Goal: Task Accomplishment & Management: Use online tool/utility

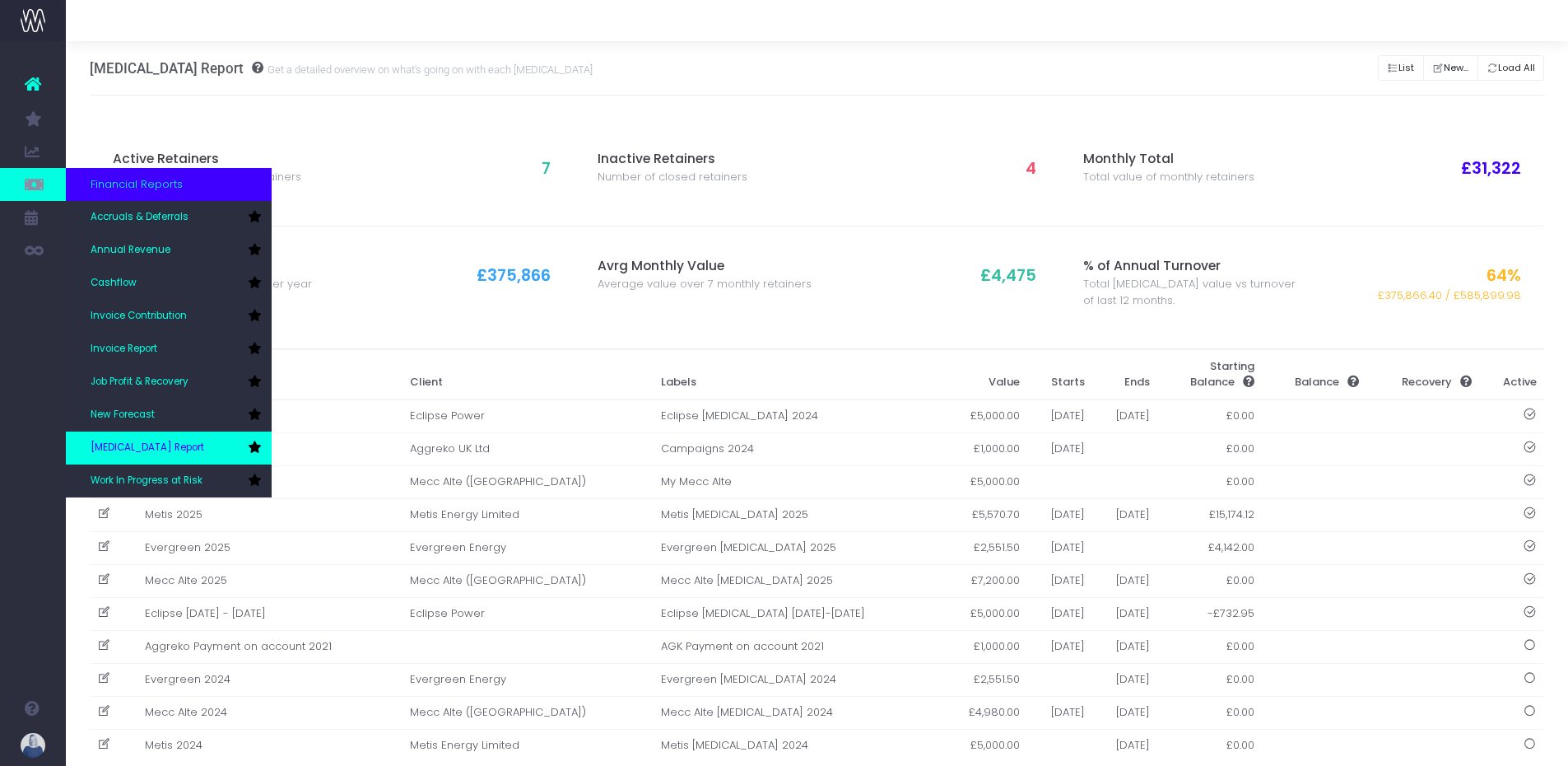
click at [144, 452] on span "[MEDICAL_DATA] Report" at bounding box center [147, 448] width 114 height 15
click at [148, 406] on link "New Forecast" at bounding box center [169, 415] width 206 height 33
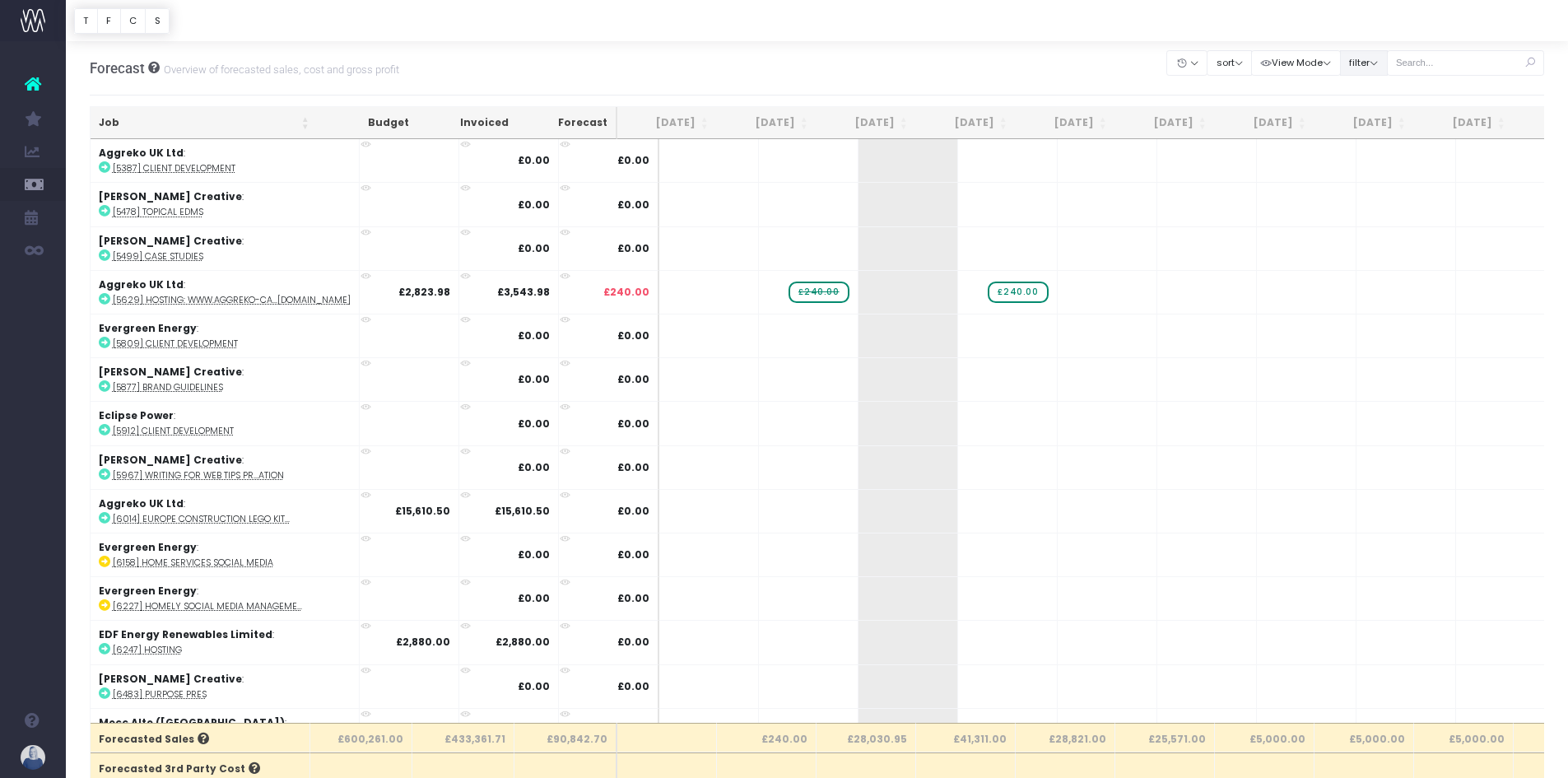
click at [1374, 69] on button "filter" at bounding box center [1365, 63] width 48 height 26
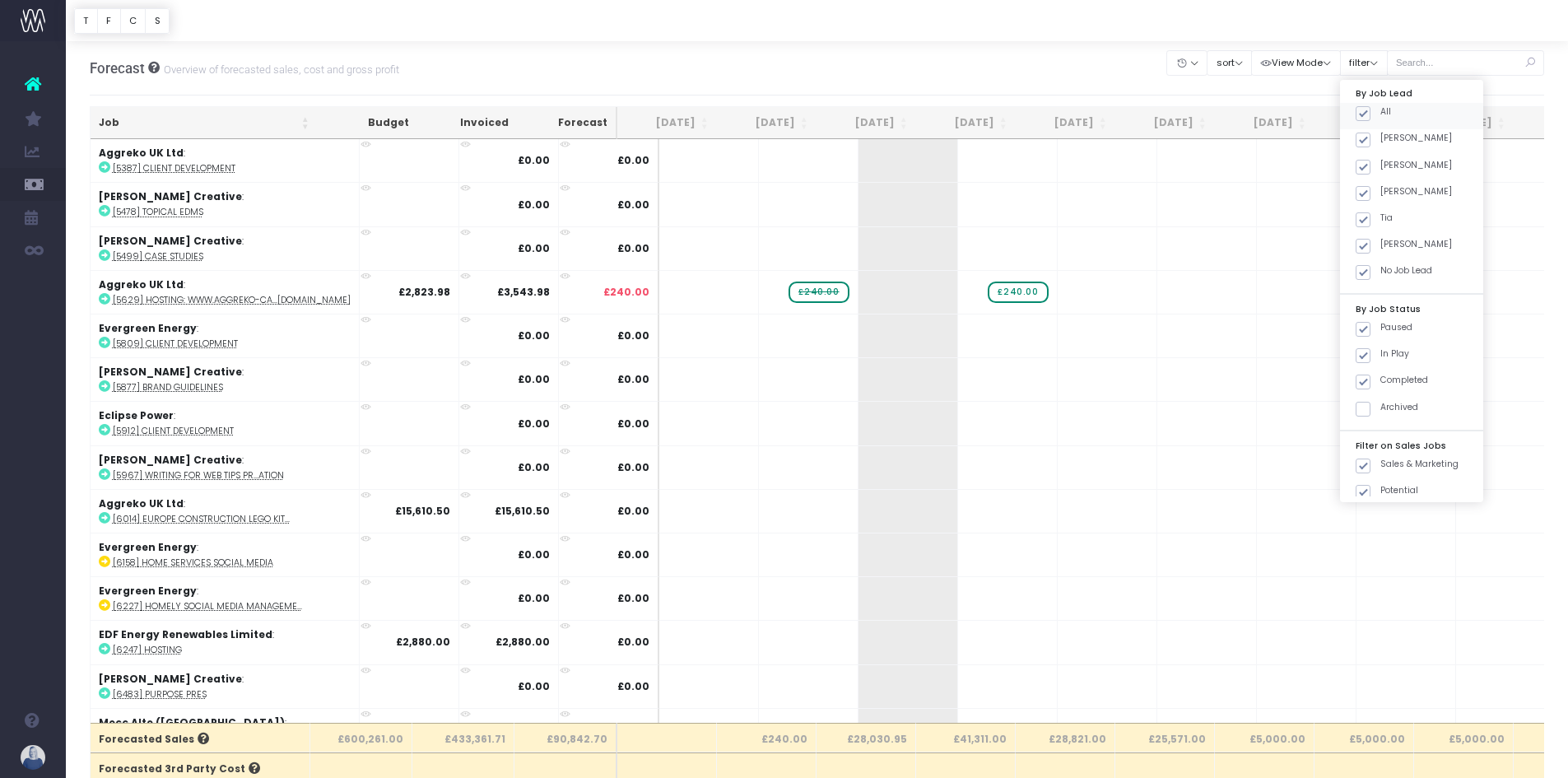
click at [1368, 108] on span at bounding box center [1364, 114] width 15 height 15
click at [1380, 108] on input "All" at bounding box center [1385, 110] width 11 height 11
checkbox input "false"
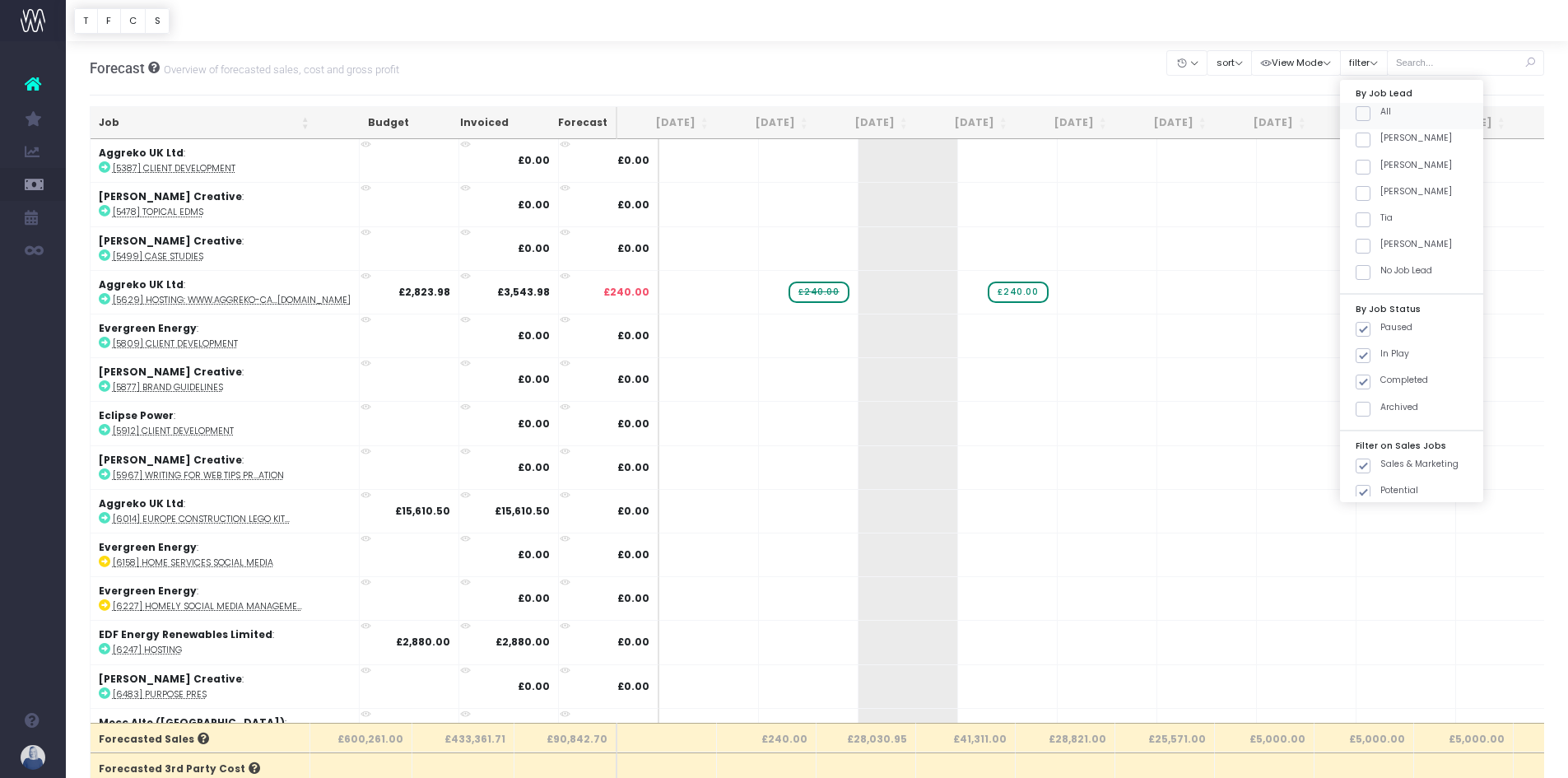
checkbox input "false"
click at [1362, 381] on span at bounding box center [1364, 382] width 15 height 15
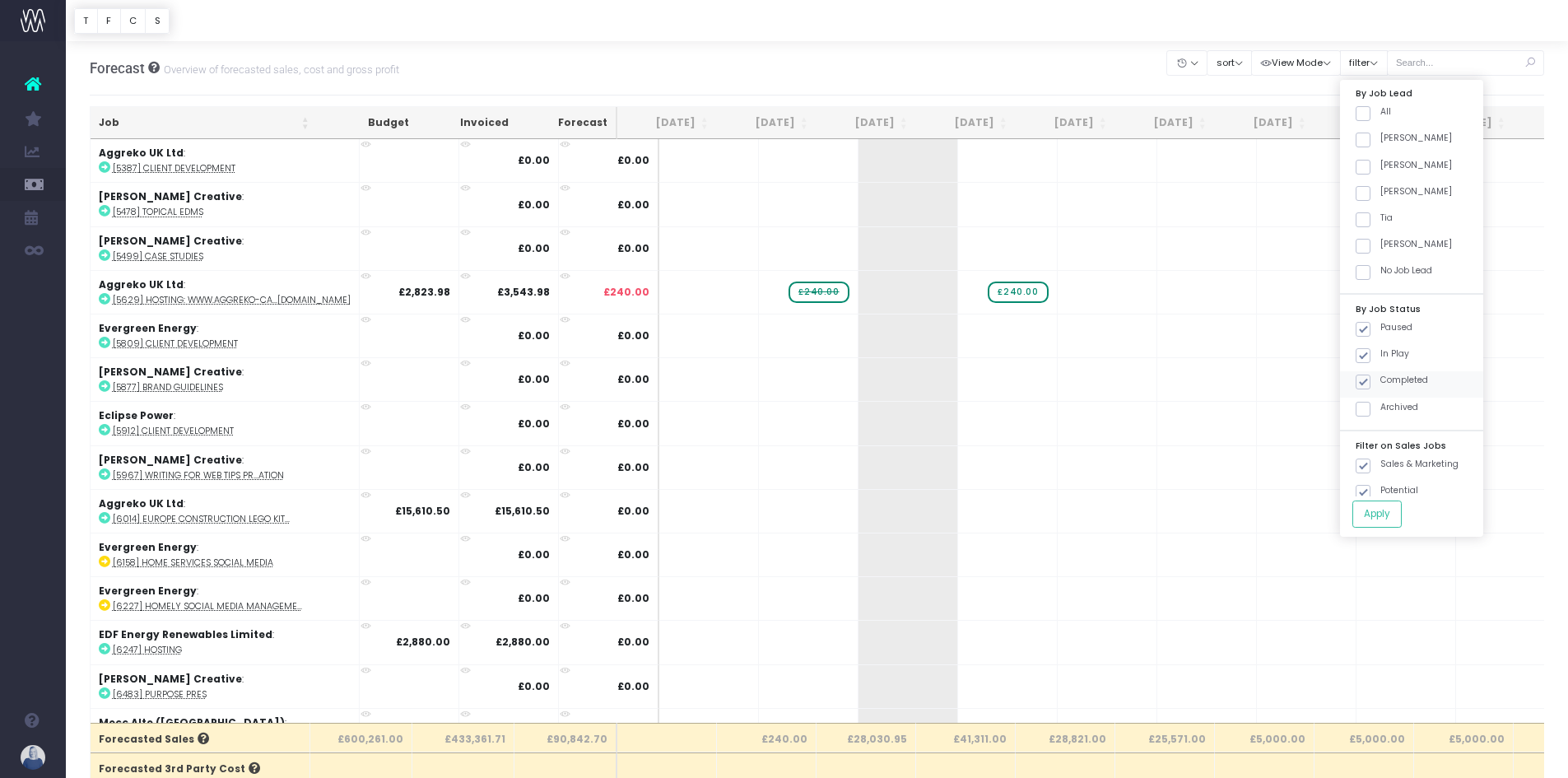
click at [1380, 381] on input "Completed" at bounding box center [1385, 379] width 11 height 11
checkbox input "false"
click at [1361, 327] on span at bounding box center [1364, 329] width 15 height 15
click at [1380, 327] on input "Paused" at bounding box center [1385, 326] width 11 height 11
checkbox input "false"
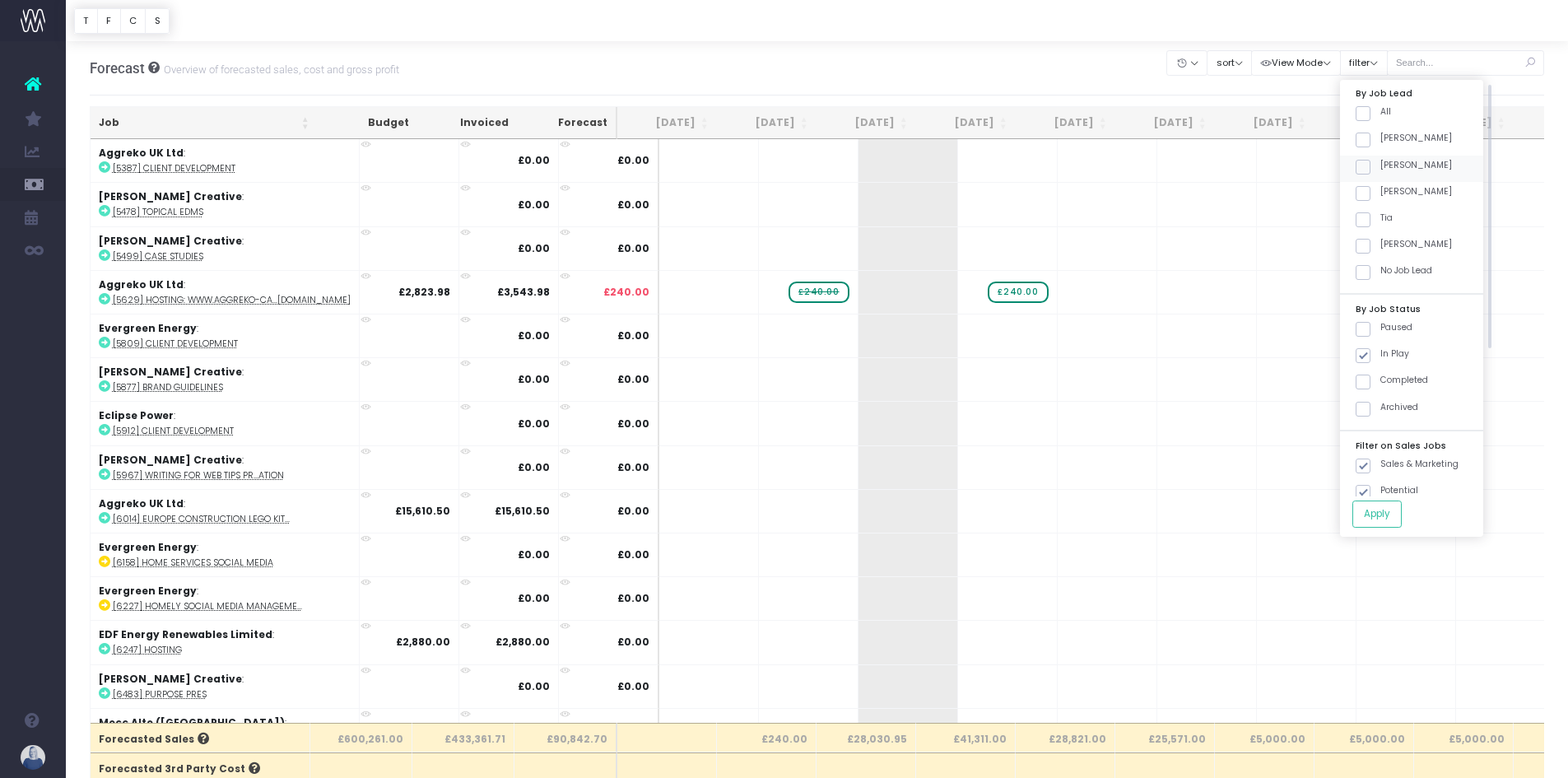
click at [1357, 162] on span at bounding box center [1364, 167] width 15 height 15
click at [1380, 162] on input "[PERSON_NAME]" at bounding box center [1385, 164] width 11 height 11
checkbox input "true"
click at [1398, 514] on button "Apply" at bounding box center [1378, 514] width 49 height 27
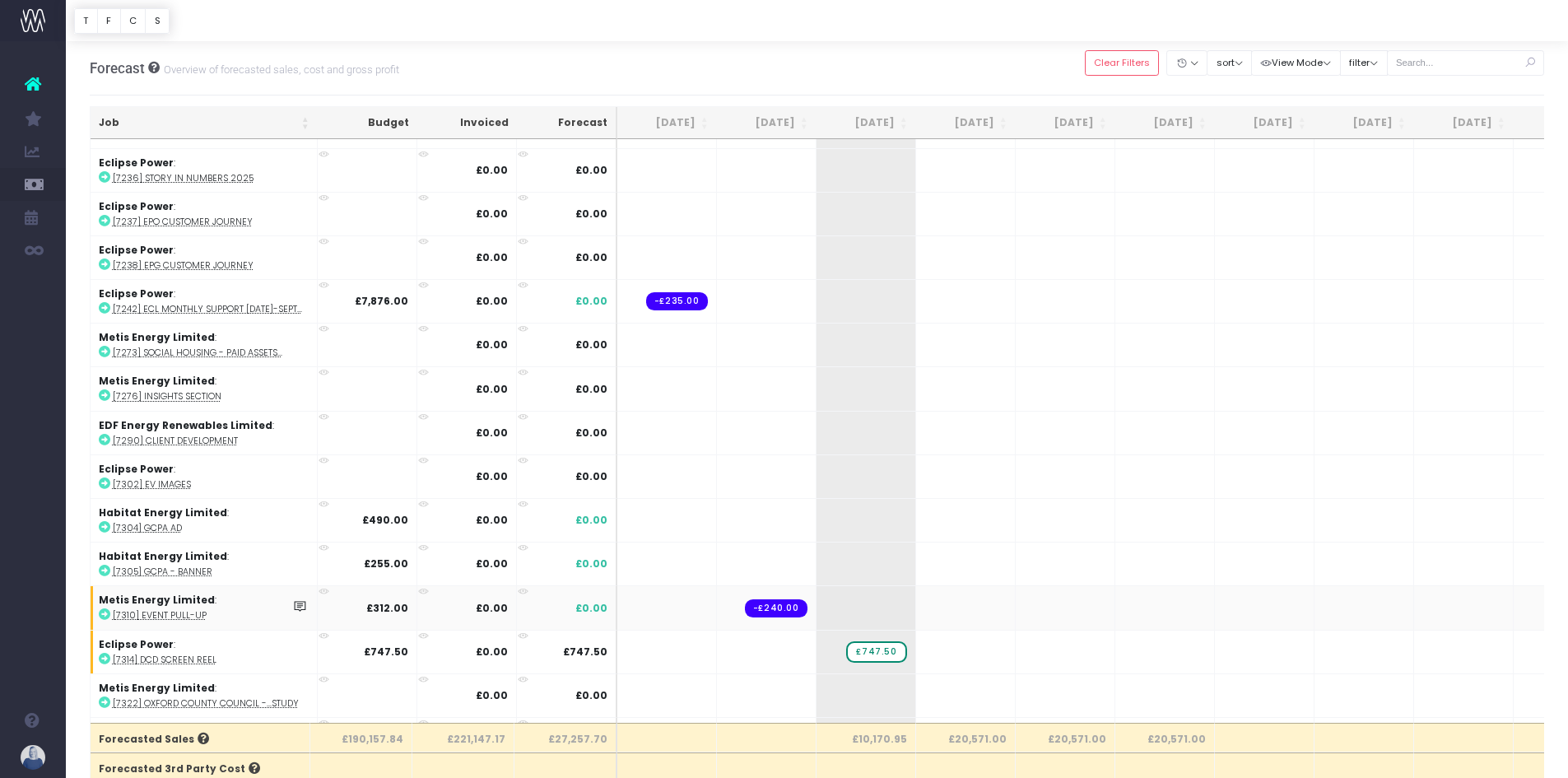
scroll to position [1972, 0]
click at [853, 515] on span "+" at bounding box center [842, 519] width 49 height 43
click at [833, 557] on span "+" at bounding box center [842, 563] width 49 height 43
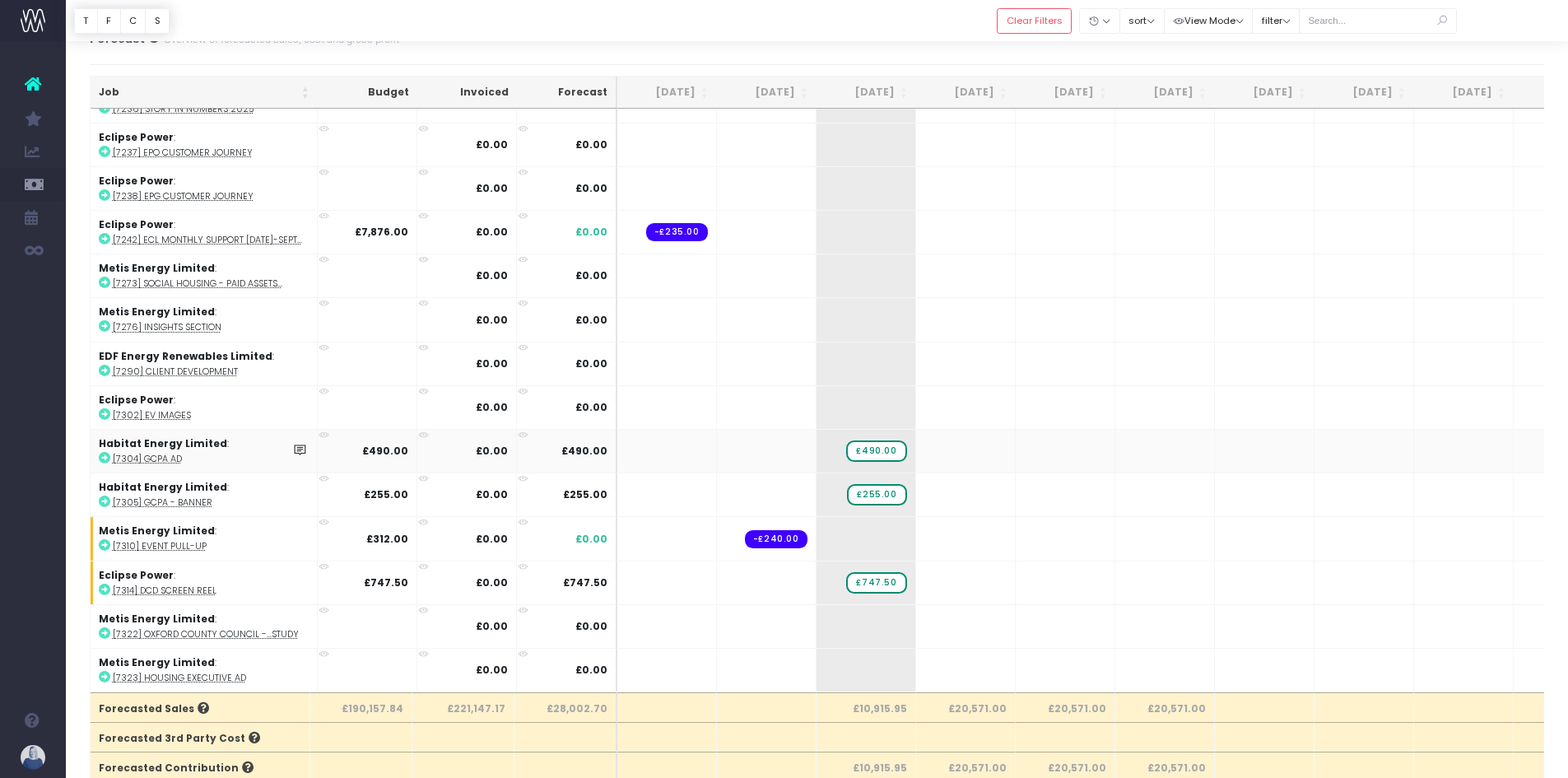
scroll to position [31, 0]
click at [151, 496] on abbr "[7305] GCPA - Banner" at bounding box center [162, 501] width 100 height 12
click at [171, 452] on abbr "[7304] GCPA Ad" at bounding box center [147, 458] width 69 height 12
